Goal: Check status: Check status

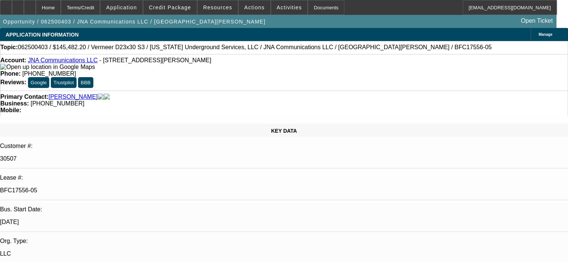
select select "0"
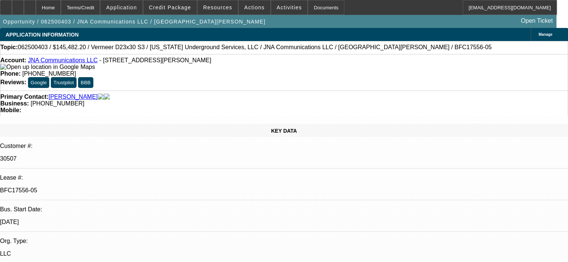
select select "0"
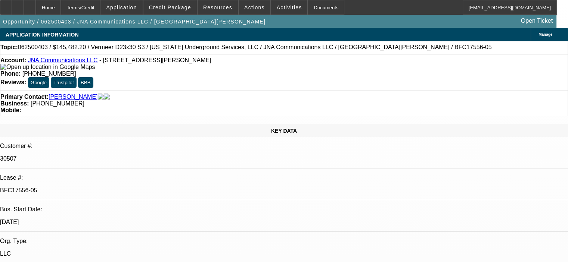
select select "0"
select select "1"
select select "6"
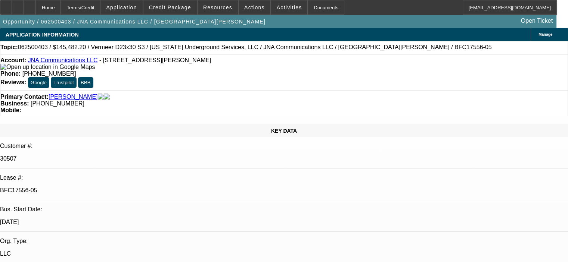
select select "1"
select select "6"
select select "1"
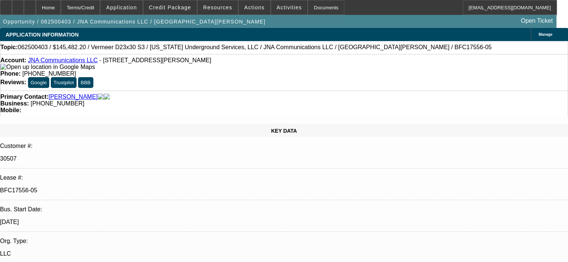
select select "6"
select select "1"
select select "6"
drag, startPoint x: 106, startPoint y: 132, endPoint x: 73, endPoint y: 135, distance: 33.3
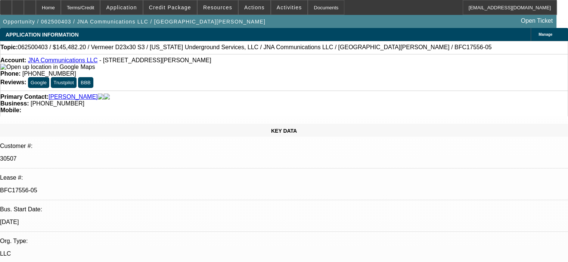
click at [73, 187] on p "BFC17556-05" at bounding box center [284, 190] width 568 height 7
copy p "BFC17556-05"
